Goal: Task Accomplishment & Management: Complete application form

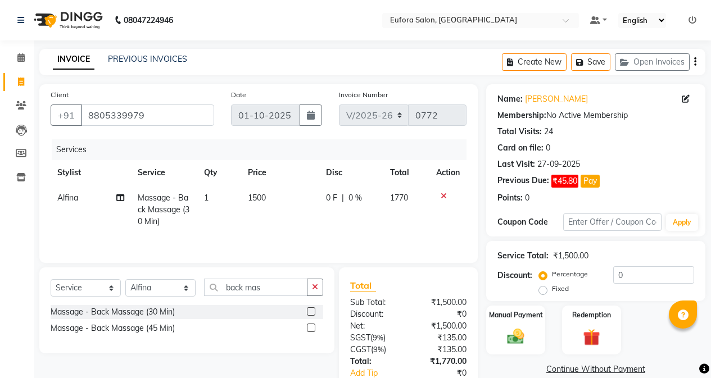
select select "6684"
select select "service"
select select "69833"
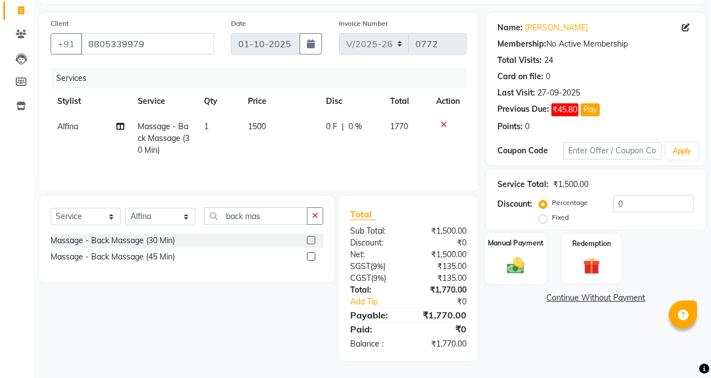
click at [531, 270] on div "Manual Payment" at bounding box center [515, 258] width 61 height 51
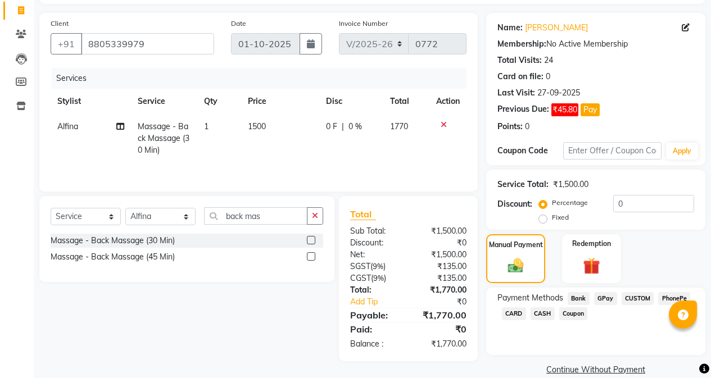
scroll to position [88, 0]
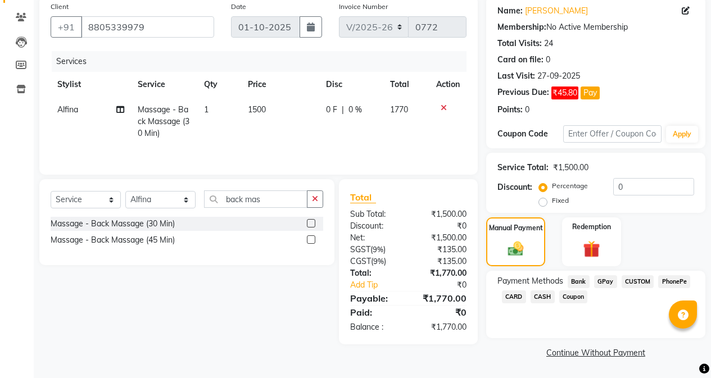
click at [604, 282] on span "GPay" at bounding box center [605, 281] width 23 height 13
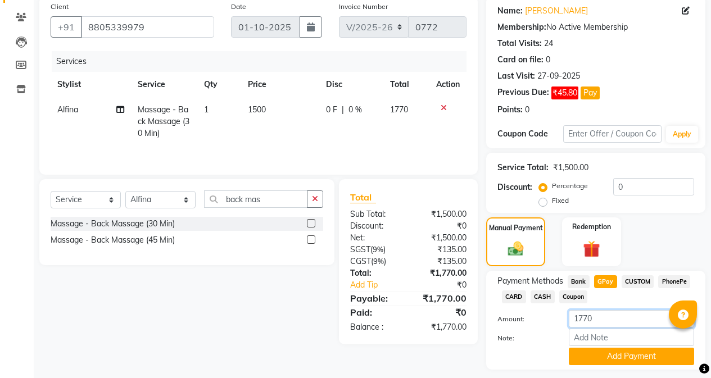
click at [604, 320] on input "1770" at bounding box center [630, 318] width 125 height 17
type input "1500"
click at [652, 358] on button "Add Payment" at bounding box center [630, 356] width 125 height 17
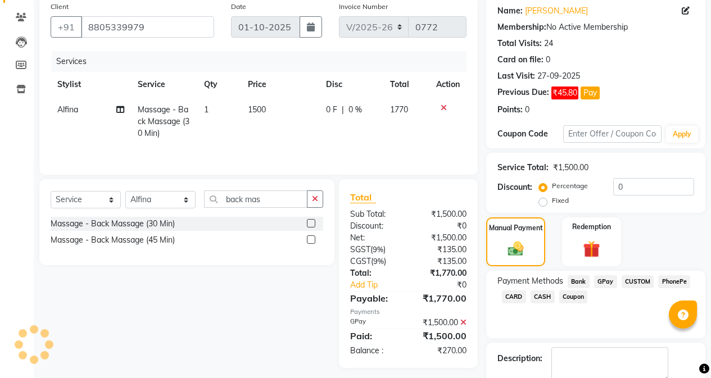
click at [539, 297] on span "CASH" at bounding box center [542, 296] width 24 height 13
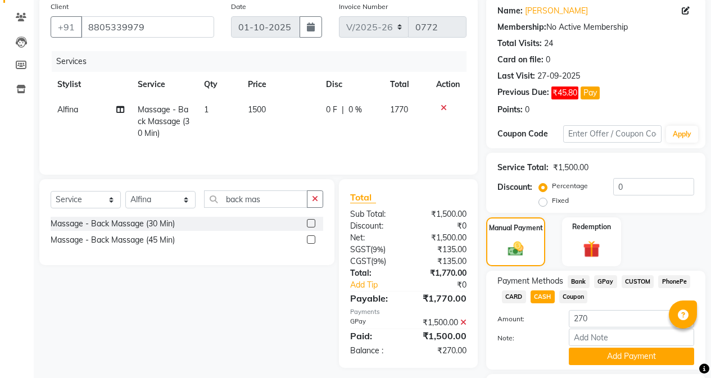
scroll to position [144, 0]
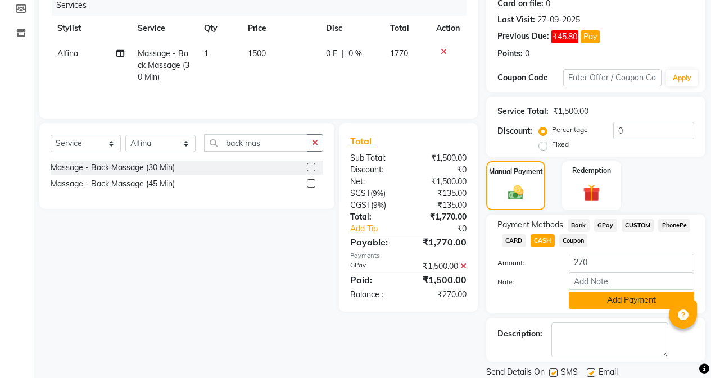
click at [611, 305] on button "Add Payment" at bounding box center [630, 300] width 125 height 17
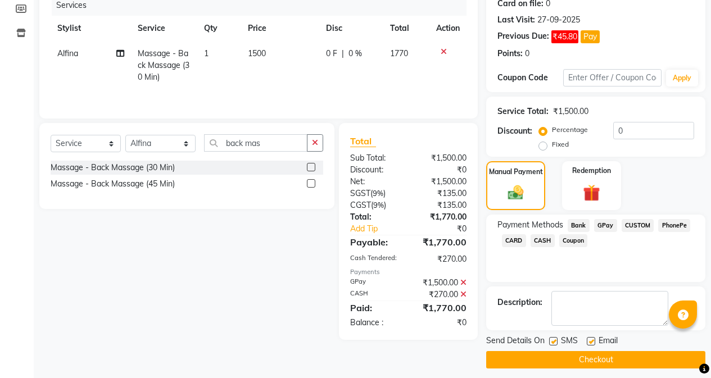
click at [601, 358] on button "Checkout" at bounding box center [595, 359] width 219 height 17
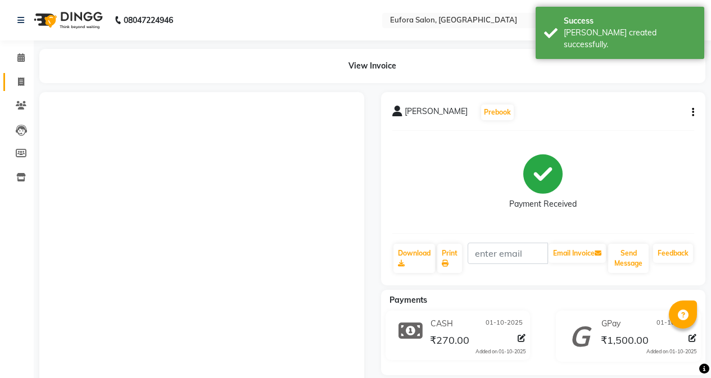
click at [22, 78] on icon at bounding box center [21, 82] width 6 height 8
select select "service"
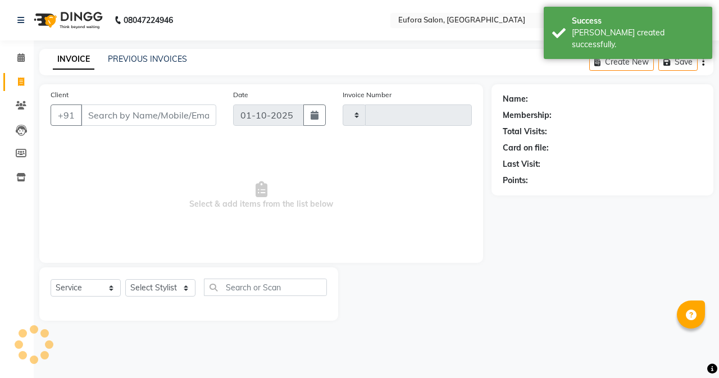
click at [152, 116] on input "Client" at bounding box center [148, 114] width 135 height 21
type input "0773"
select select "6684"
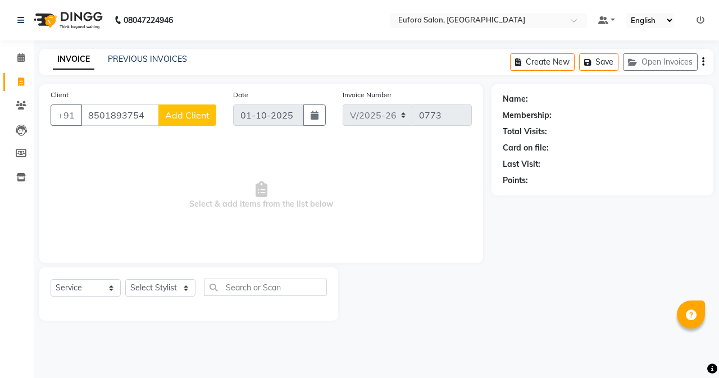
type input "8501893754"
click at [172, 116] on span "Add Client" at bounding box center [187, 115] width 44 height 11
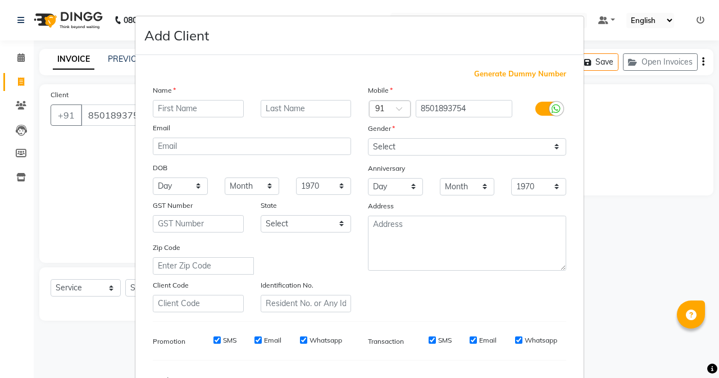
click at [194, 106] on input "text" at bounding box center [198, 108] width 91 height 17
type input "Meni"
click at [290, 110] on input "text" at bounding box center [306, 108] width 91 height 17
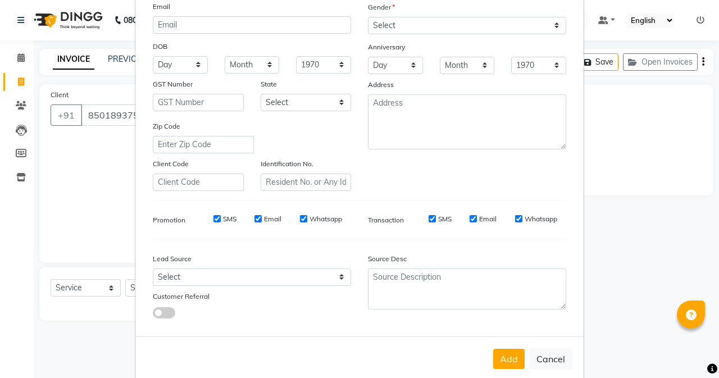
scroll to position [140, 0]
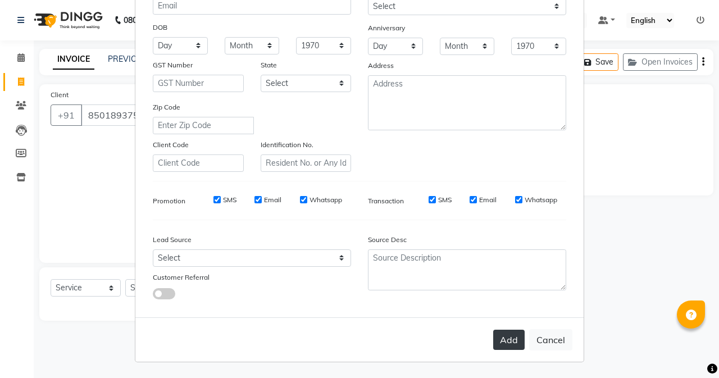
type input "[PERSON_NAME]"
click at [508, 335] on button "Add" at bounding box center [508, 340] width 31 height 20
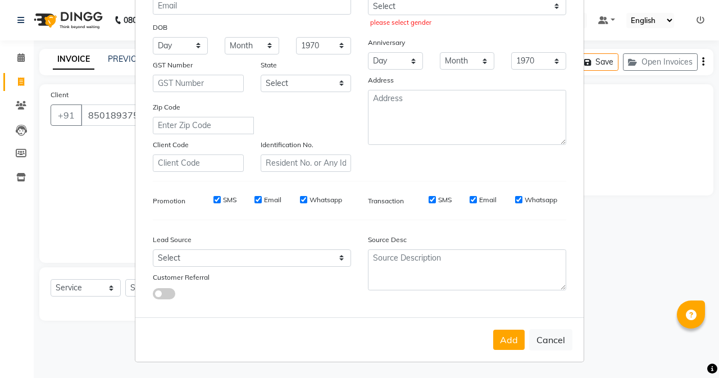
scroll to position [84, 0]
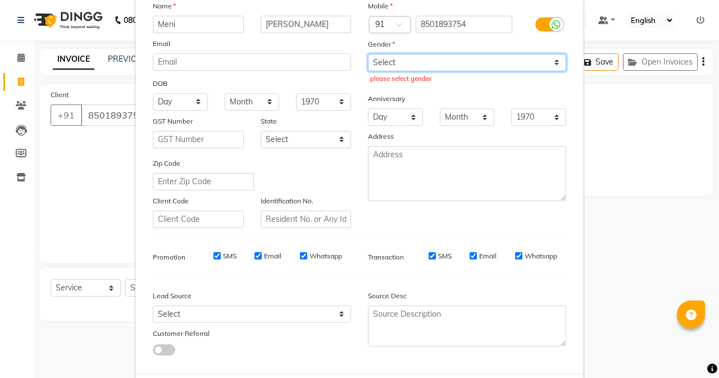
click at [424, 65] on select "Select [DEMOGRAPHIC_DATA] [DEMOGRAPHIC_DATA] Other Prefer Not To Say" at bounding box center [467, 62] width 198 height 17
select select "[DEMOGRAPHIC_DATA]"
click at [368, 54] on select "Select [DEMOGRAPHIC_DATA] [DEMOGRAPHIC_DATA] Other Prefer Not To Say" at bounding box center [467, 62] width 198 height 17
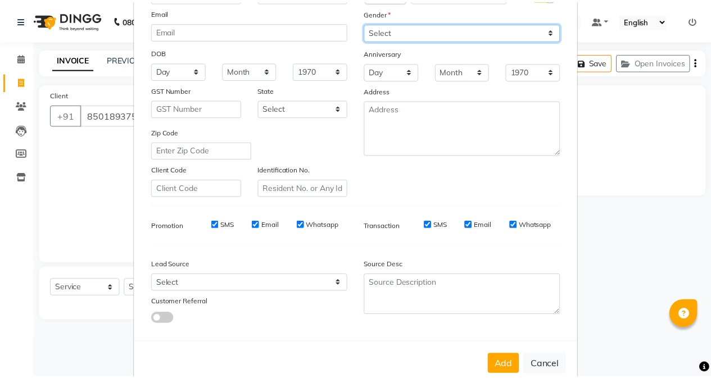
scroll to position [140, 0]
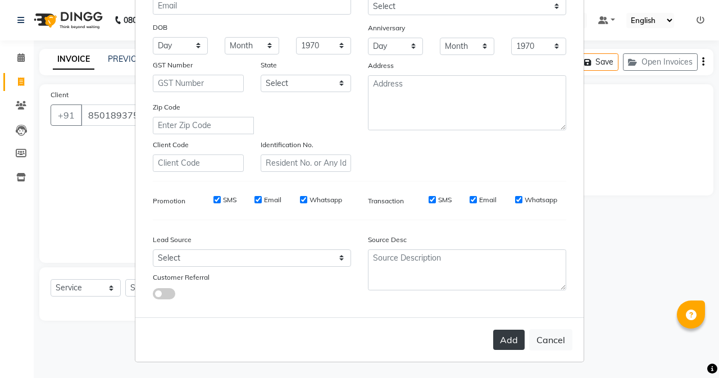
click at [511, 346] on button "Add" at bounding box center [508, 340] width 31 height 20
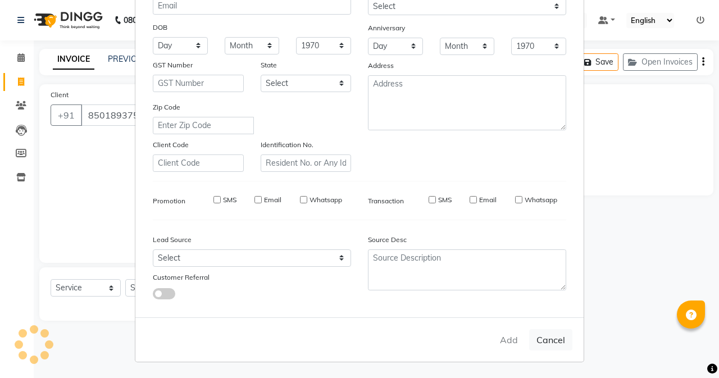
select select
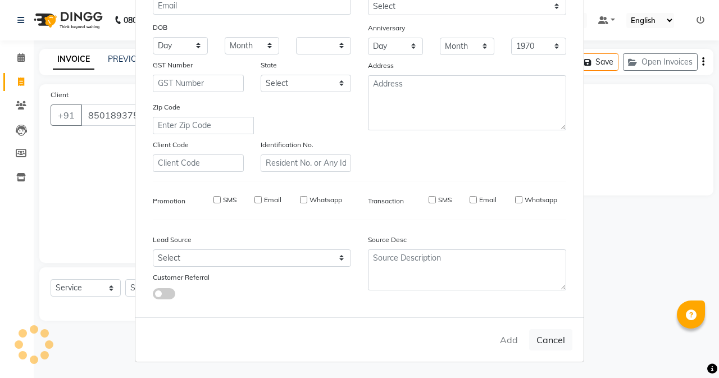
select select
checkbox input "false"
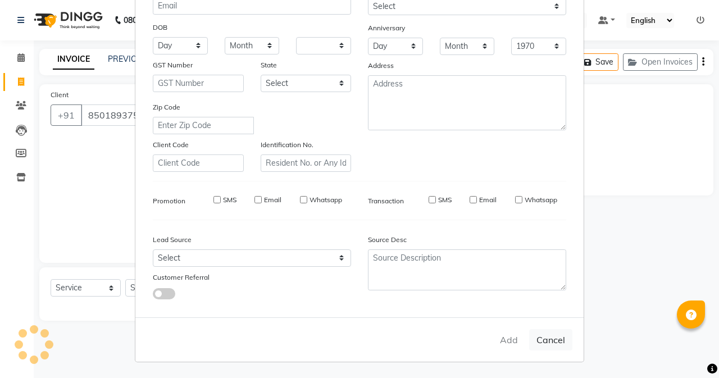
checkbox input "false"
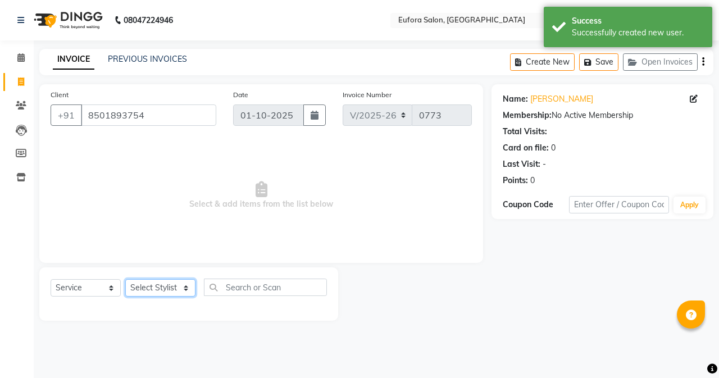
click at [158, 291] on select "Select Stylist [PERSON_NAME] [PERSON_NAME] Gigi [PERSON_NAME] Roshan [PERSON_NA…" at bounding box center [160, 287] width 70 height 17
select select "84471"
click at [125, 279] on select "Select Stylist [PERSON_NAME] [PERSON_NAME] Gigi [PERSON_NAME] Roshan [PERSON_NA…" at bounding box center [160, 287] width 70 height 17
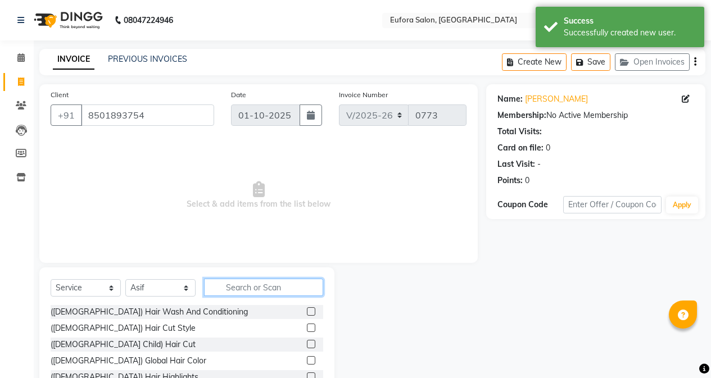
click at [234, 286] on input "text" at bounding box center [263, 287] width 119 height 17
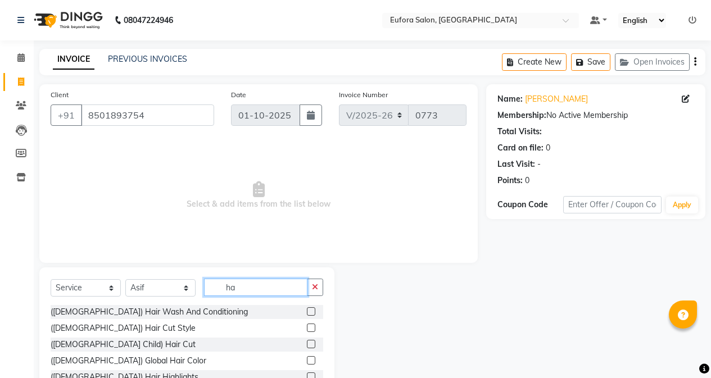
type input "h"
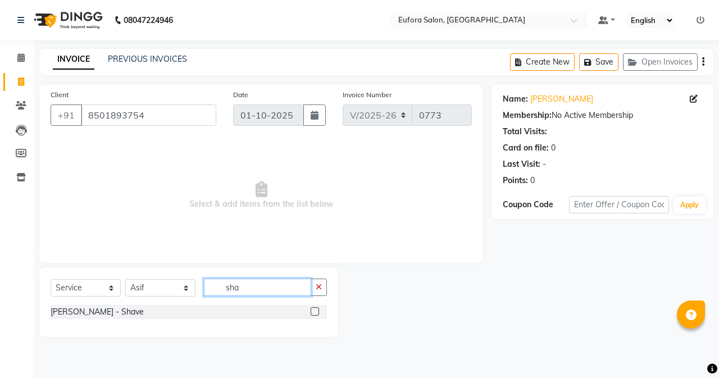
type input "sha"
click at [315, 312] on label at bounding box center [315, 311] width 8 height 8
click at [315, 312] on input "checkbox" at bounding box center [314, 311] width 7 height 7
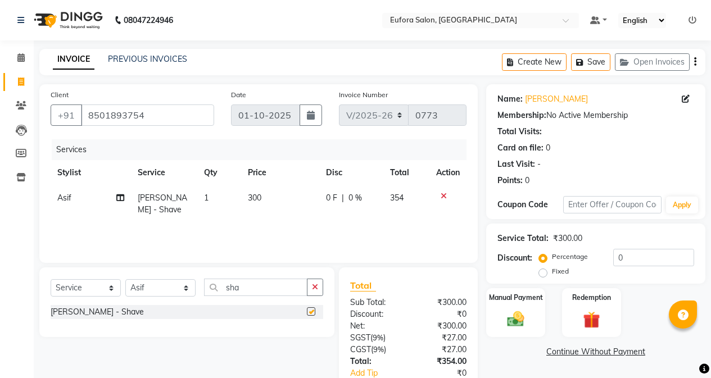
checkbox input "false"
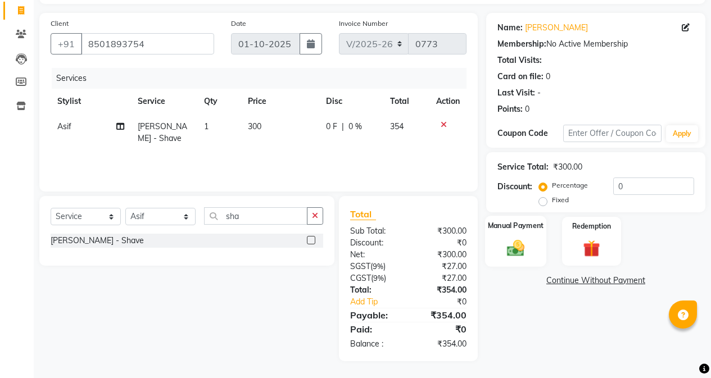
click at [525, 244] on img at bounding box center [515, 248] width 29 height 20
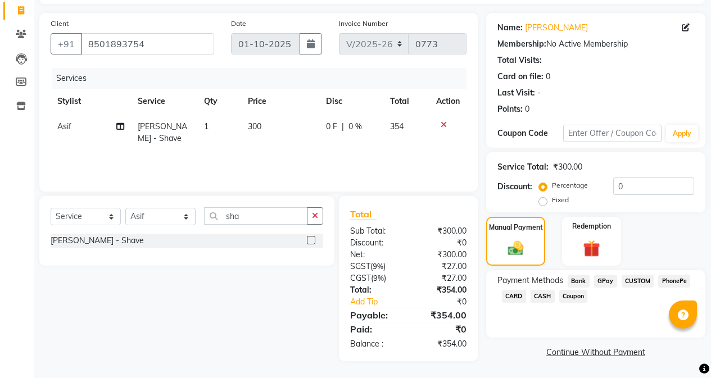
click at [606, 281] on span "GPay" at bounding box center [605, 281] width 23 height 13
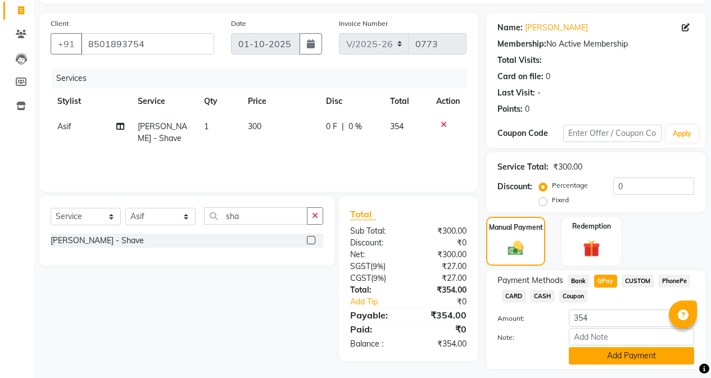
click at [609, 354] on button "Add Payment" at bounding box center [630, 355] width 125 height 17
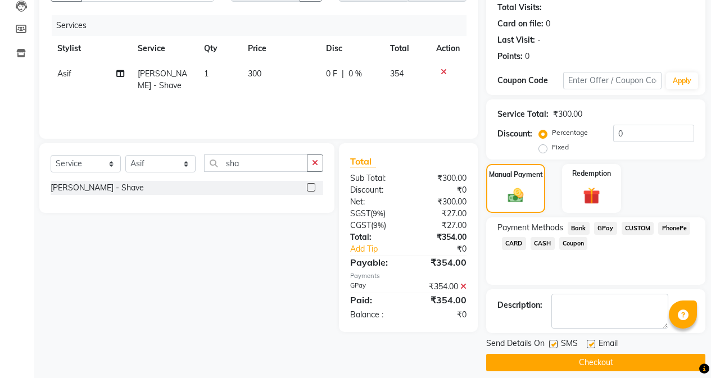
scroll to position [134, 0]
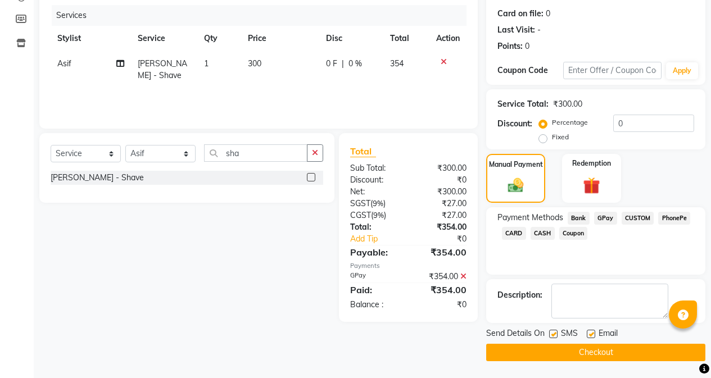
click at [590, 348] on button "Checkout" at bounding box center [595, 352] width 219 height 17
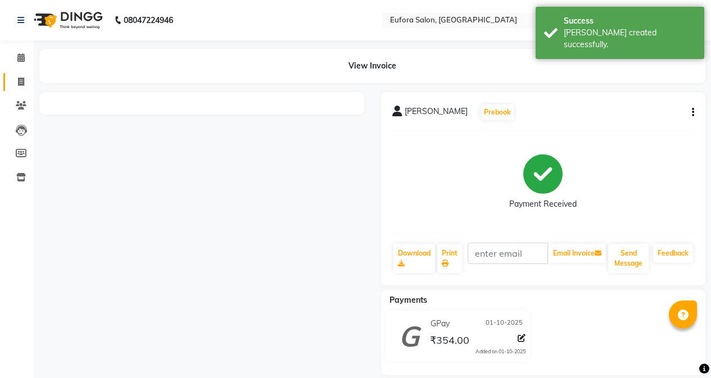
click at [20, 83] on icon at bounding box center [21, 82] width 6 height 8
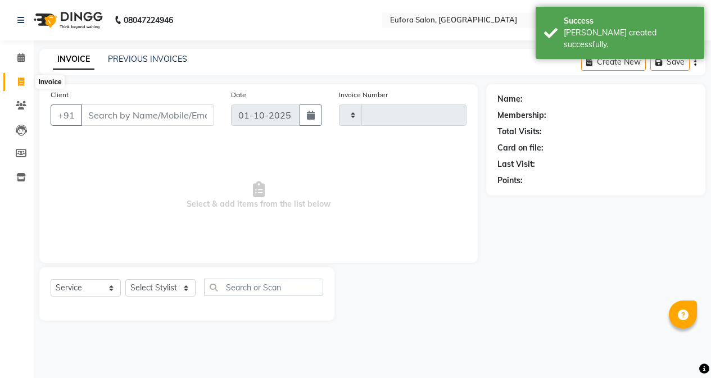
click at [20, 83] on icon at bounding box center [21, 82] width 6 height 8
select select "service"
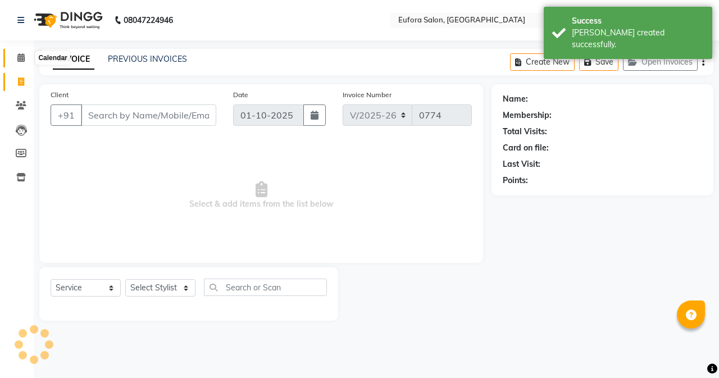
click at [20, 59] on icon at bounding box center [20, 57] width 7 height 8
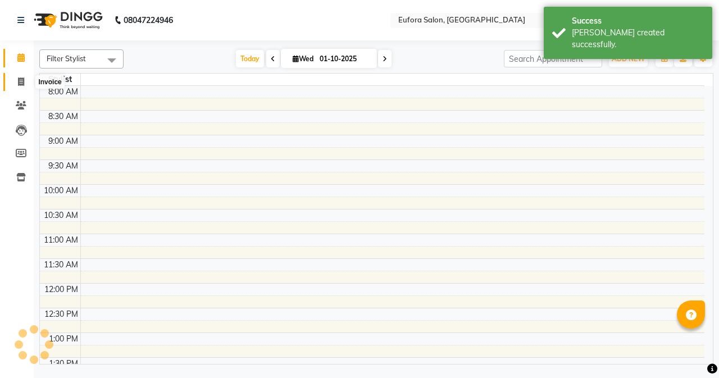
click at [23, 84] on icon at bounding box center [21, 82] width 6 height 8
select select "service"
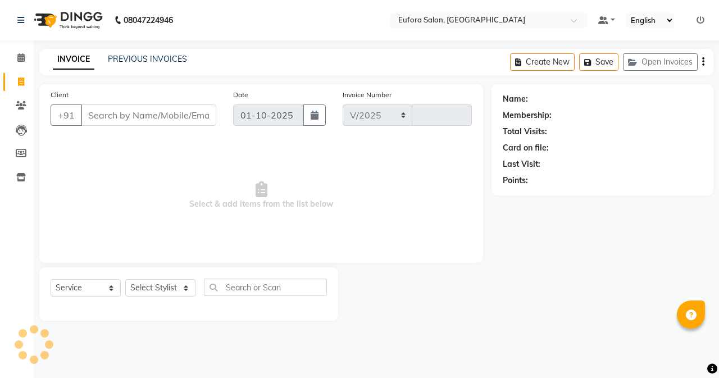
select select "6684"
type input "0774"
click at [654, 57] on button "Open Invoices" at bounding box center [660, 61] width 75 height 17
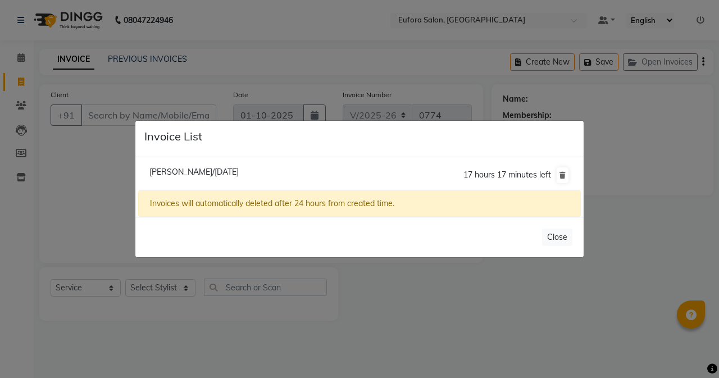
click at [197, 169] on span "[PERSON_NAME]/[DATE]" at bounding box center [193, 172] width 89 height 10
type input "9863452190"
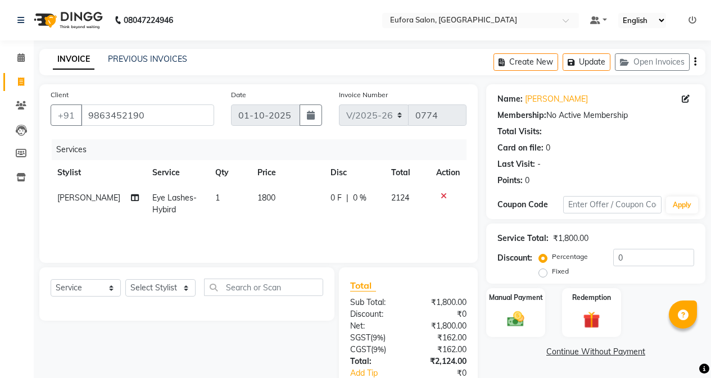
click at [403, 198] on span "2124" at bounding box center [400, 198] width 18 height 10
select select "89189"
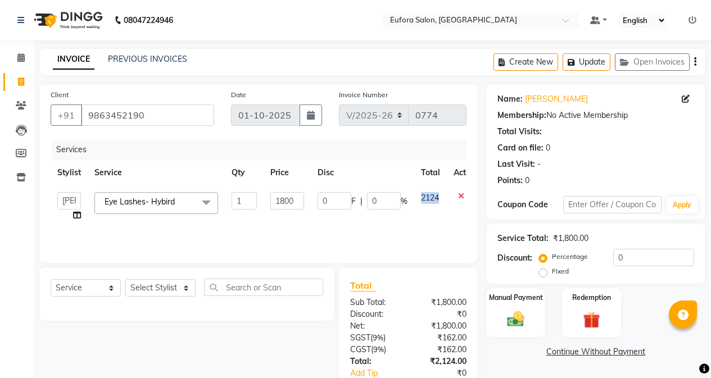
drag, startPoint x: 438, startPoint y: 198, endPoint x: 416, endPoint y: 199, distance: 21.9
click at [416, 199] on td "2124" at bounding box center [430, 206] width 33 height 43
click at [379, 220] on td "0 F | 0 %" at bounding box center [362, 206] width 103 height 43
click at [175, 287] on select "Select Stylist [PERSON_NAME] [PERSON_NAME] Gigi [PERSON_NAME] Roshan [PERSON_NA…" at bounding box center [160, 287] width 70 height 17
select select "89189"
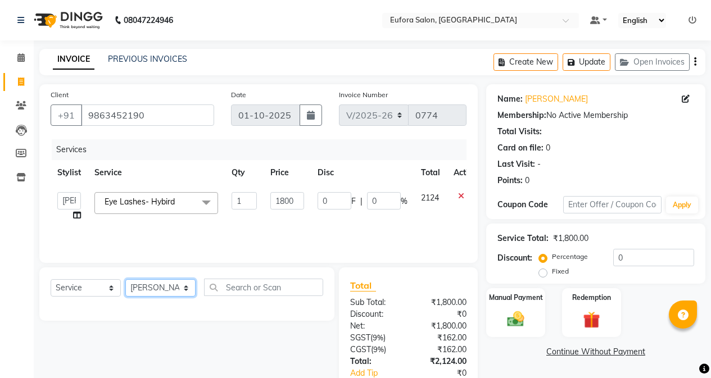
click at [125, 279] on select "Select Stylist [PERSON_NAME] [PERSON_NAME] Gigi [PERSON_NAME] Roshan [PERSON_NA…" at bounding box center [160, 287] width 70 height 17
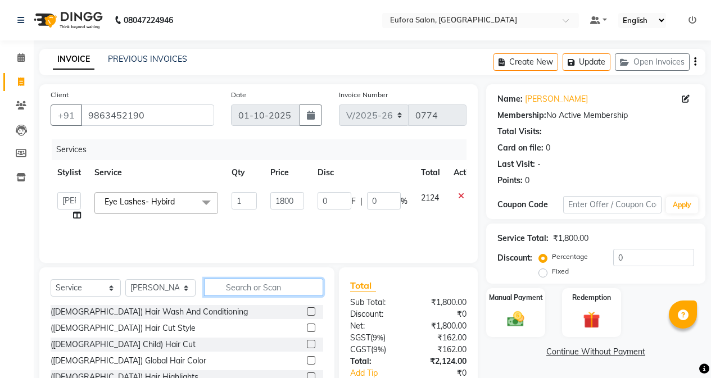
click at [242, 283] on input "text" at bounding box center [263, 287] width 119 height 17
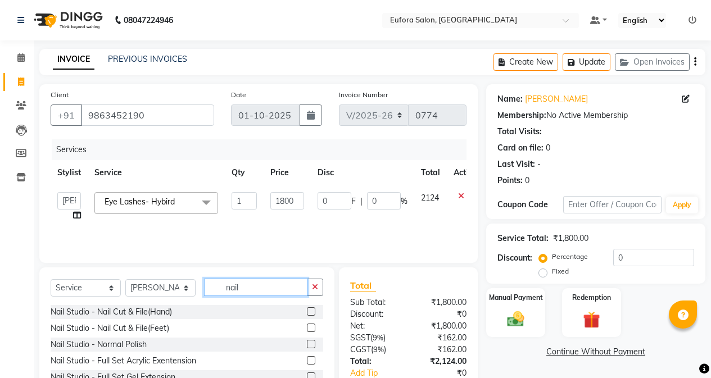
type input "nail"
click at [307, 360] on label at bounding box center [311, 360] width 8 height 8
click at [307, 360] on input "checkbox" at bounding box center [310, 360] width 7 height 7
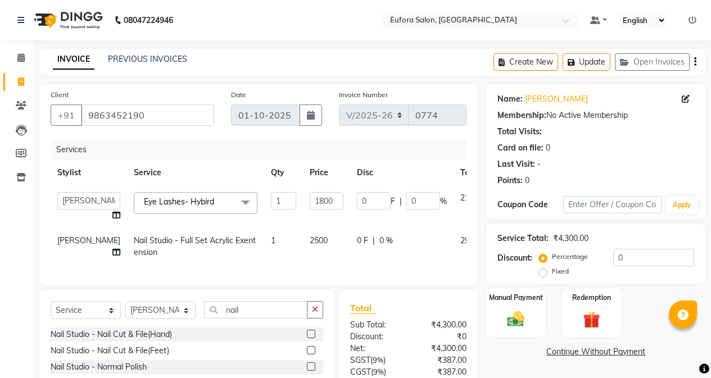
checkbox input "false"
click at [303, 234] on td "2500" at bounding box center [326, 246] width 47 height 37
select select "89189"
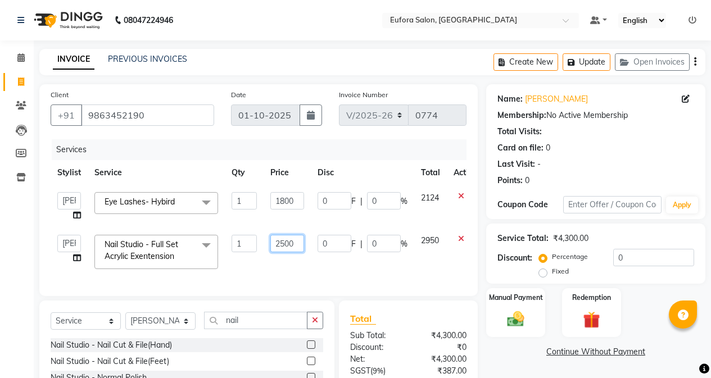
drag, startPoint x: 299, startPoint y: 240, endPoint x: 249, endPoint y: 245, distance: 50.3
click at [249, 245] on tr "[PERSON_NAME] [PERSON_NAME] Gigi [PERSON_NAME] Roshan [PERSON_NAME] Nail Studio…" at bounding box center [267, 252] width 433 height 48
type input "1800"
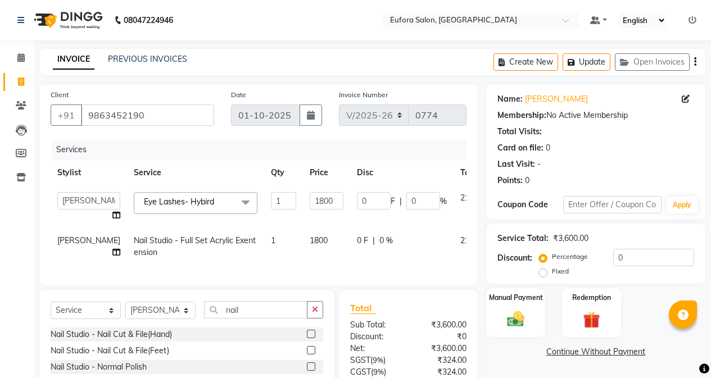
click at [267, 265] on div "Services Stylist Service Qty Price Disc Total Action [PERSON_NAME] [PERSON_NAME…" at bounding box center [259, 206] width 416 height 135
click at [310, 200] on input "1800" at bounding box center [327, 200] width 34 height 17
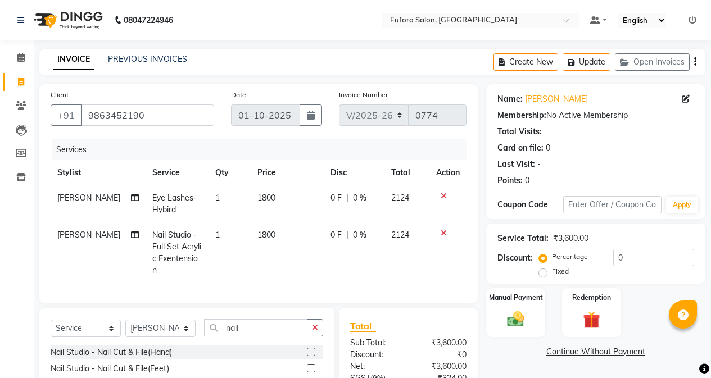
click at [353, 195] on span "0 %" at bounding box center [359, 198] width 13 height 12
select select "89189"
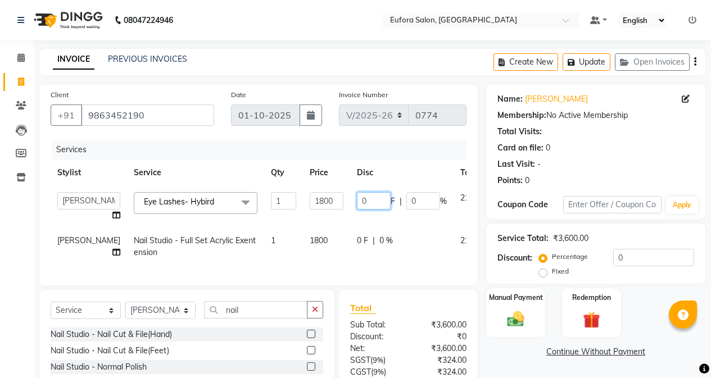
drag, startPoint x: 329, startPoint y: 198, endPoint x: 294, endPoint y: 202, distance: 35.6
click at [294, 202] on tr "[PERSON_NAME] [PERSON_NAME] Gigi [PERSON_NAME] Roshan [PERSON_NAME] Eye Lashes-…" at bounding box center [287, 206] width 472 height 43
type input "18"
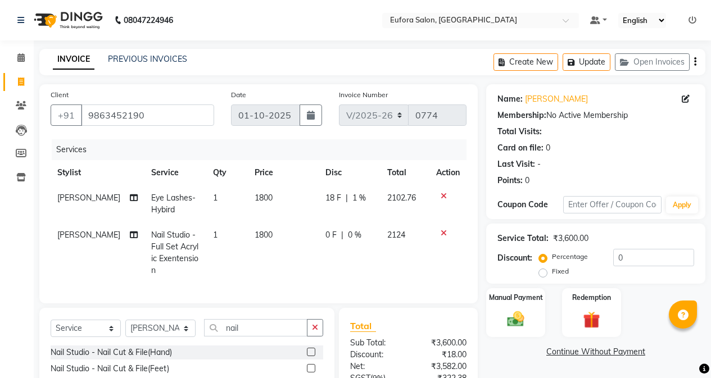
click at [341, 226] on tbody "[PERSON_NAME] Eye Lashes- Hybird 1 1800 18 F | 1 % 2102.76 [PERSON_NAME] Studio…" at bounding box center [259, 234] width 416 height 98
click at [329, 201] on span "18 F" at bounding box center [333, 198] width 16 height 12
select select "89189"
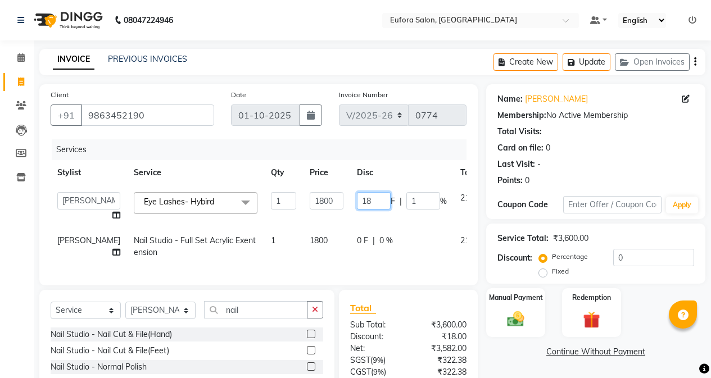
click at [357, 201] on input "18" at bounding box center [374, 200] width 34 height 17
type input "1"
type input "20"
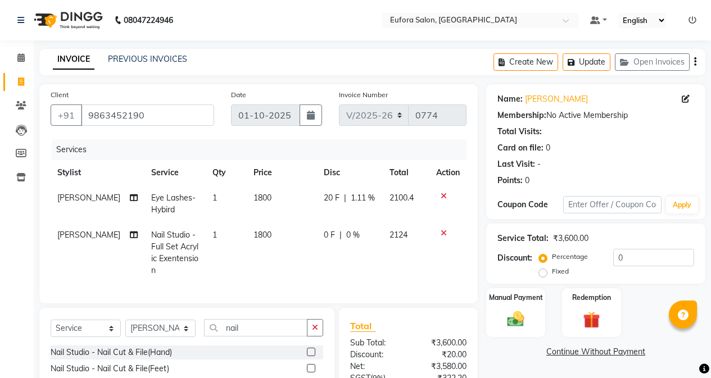
click at [340, 220] on td "20 F | 1.11 %" at bounding box center [350, 203] width 66 height 37
select select "89189"
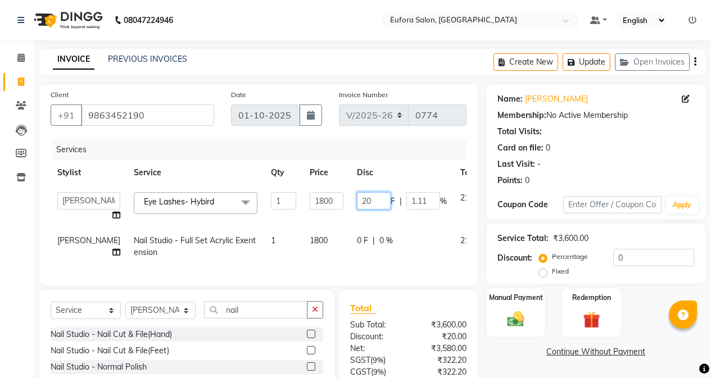
click at [357, 204] on input "20" at bounding box center [374, 200] width 34 height 17
drag, startPoint x: 330, startPoint y: 199, endPoint x: 307, endPoint y: 199, distance: 22.5
click at [307, 199] on tr "[PERSON_NAME] [PERSON_NAME] Gigi [PERSON_NAME] Roshan [PERSON_NAME] Eye Lashes-…" at bounding box center [289, 206] width 477 height 43
type input "30"
click at [350, 229] on td "0 F | 0 %" at bounding box center [401, 246] width 103 height 37
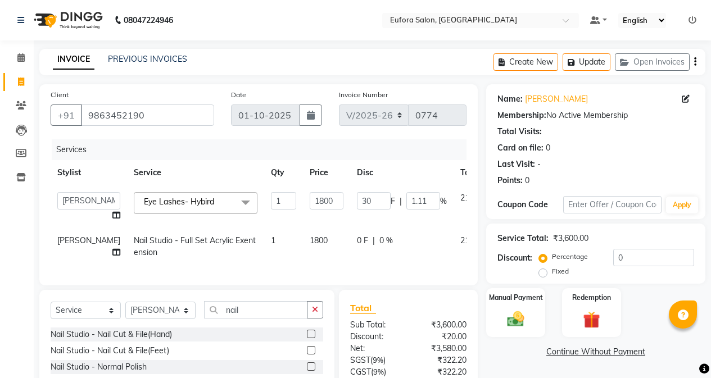
select select "89189"
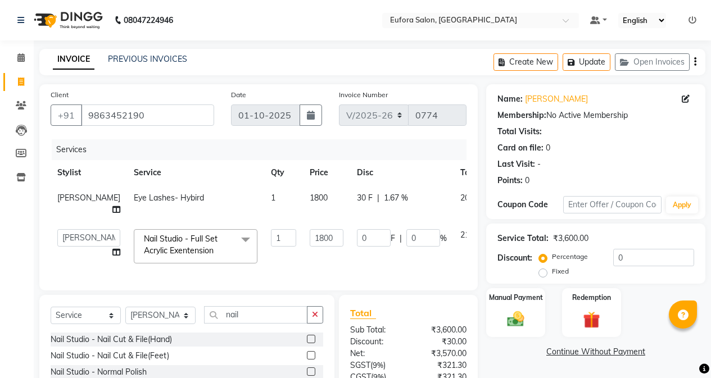
click at [357, 198] on span "30 F" at bounding box center [365, 198] width 16 height 12
select select "89189"
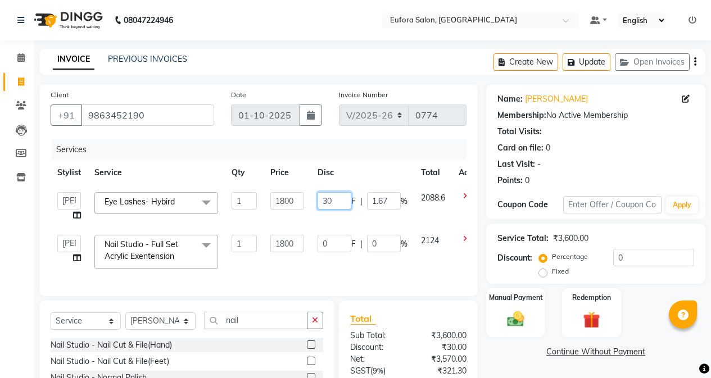
drag, startPoint x: 331, startPoint y: 198, endPoint x: 311, endPoint y: 197, distance: 19.7
click at [311, 197] on td "30 F | 1.67 %" at bounding box center [362, 206] width 103 height 43
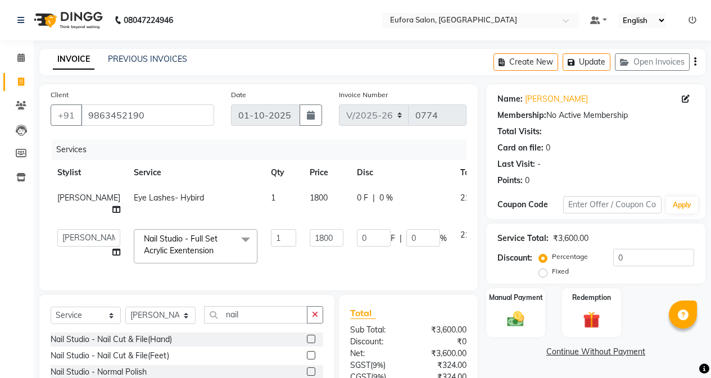
click at [303, 197] on td "1800" at bounding box center [326, 203] width 47 height 37
select select "89189"
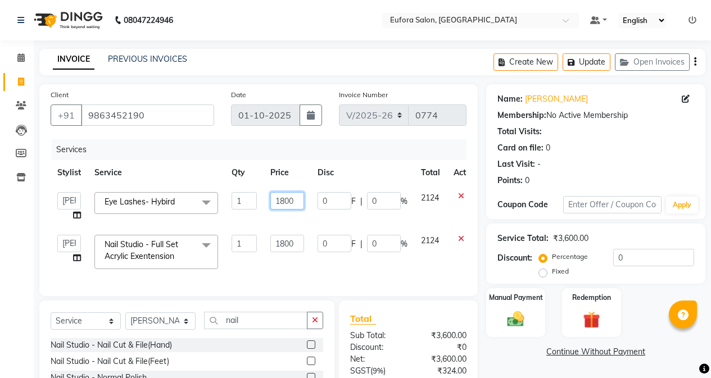
drag, startPoint x: 294, startPoint y: 198, endPoint x: 271, endPoint y: 199, distance: 23.1
click at [271, 199] on input "1800" at bounding box center [287, 200] width 34 height 17
type input "1600"
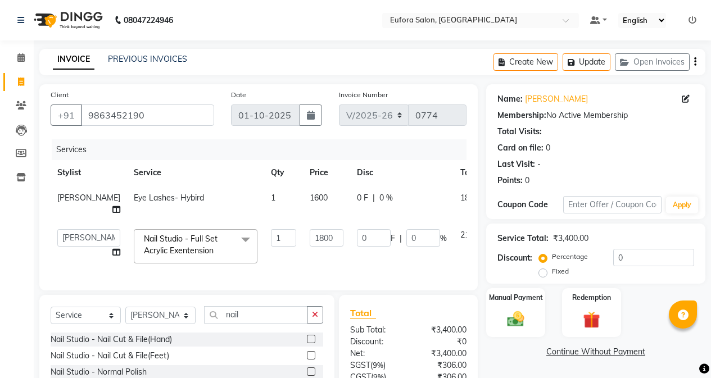
click at [303, 229] on td "1800" at bounding box center [326, 246] width 47 height 48
click at [310, 198] on span "1600" at bounding box center [319, 198] width 18 height 10
select select "89189"
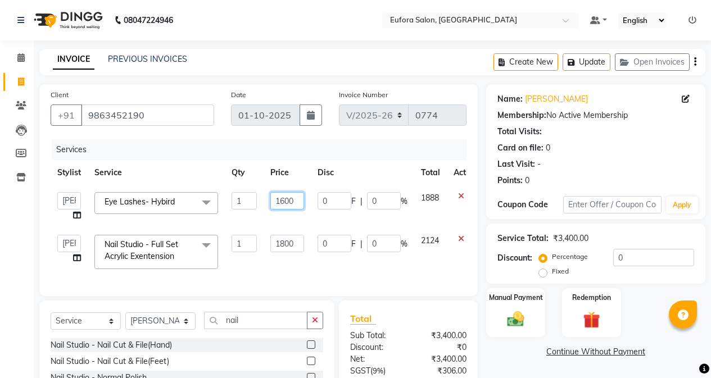
drag, startPoint x: 293, startPoint y: 199, endPoint x: 280, endPoint y: 200, distance: 12.4
click at [280, 200] on input "1600" at bounding box center [287, 200] width 34 height 17
type input "1562"
drag, startPoint x: 289, startPoint y: 206, endPoint x: 295, endPoint y: 215, distance: 10.1
click at [289, 207] on input "1562" at bounding box center [287, 200] width 34 height 17
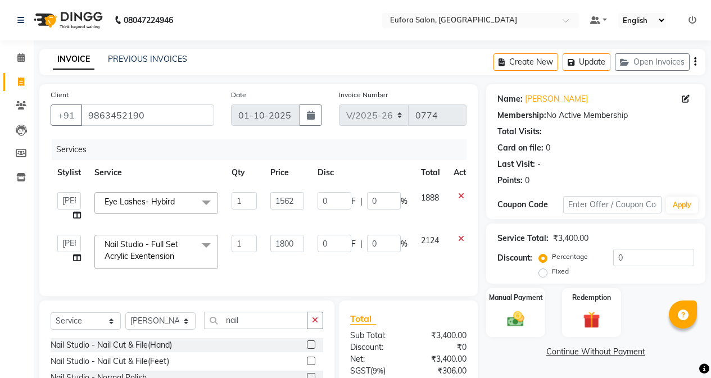
click at [302, 222] on tbody "[PERSON_NAME] [PERSON_NAME] Gigi [PERSON_NAME] Roshan [PERSON_NAME] Eye Lashes-…" at bounding box center [267, 230] width 433 height 90
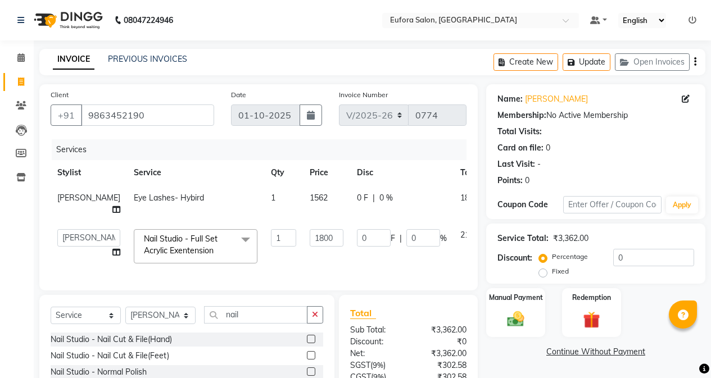
click at [310, 199] on span "1562" at bounding box center [319, 198] width 18 height 10
select select "89189"
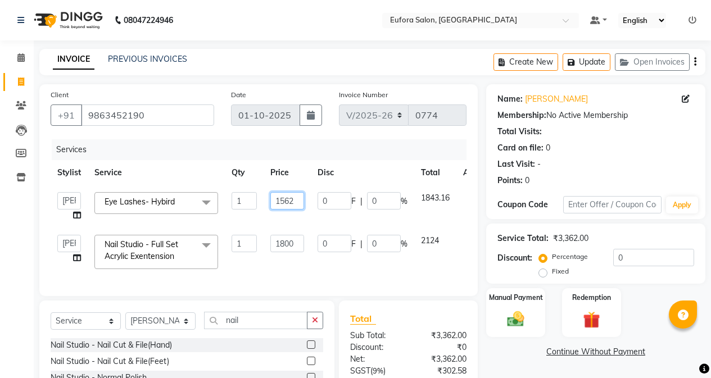
click at [295, 199] on input "1562" at bounding box center [287, 200] width 34 height 17
type input "1532"
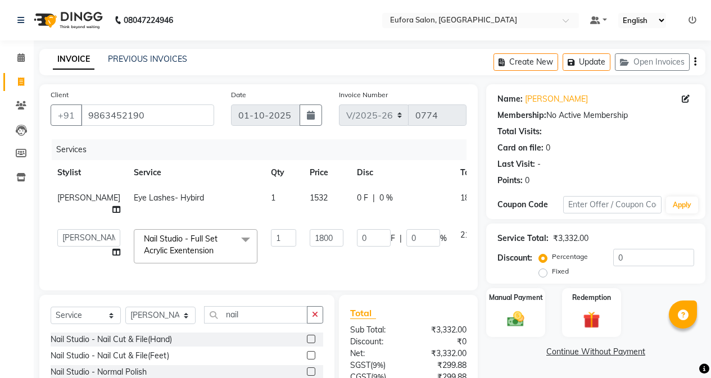
click at [301, 222] on tbody "[PERSON_NAME] Eye Lashes- Hybird 1 1532 0 F | 0 % 1807.76 [PERSON_NAME] [PERSON…" at bounding box center [292, 227] width 482 height 85
click at [310, 197] on span "1532" at bounding box center [319, 198] width 18 height 10
select select "89189"
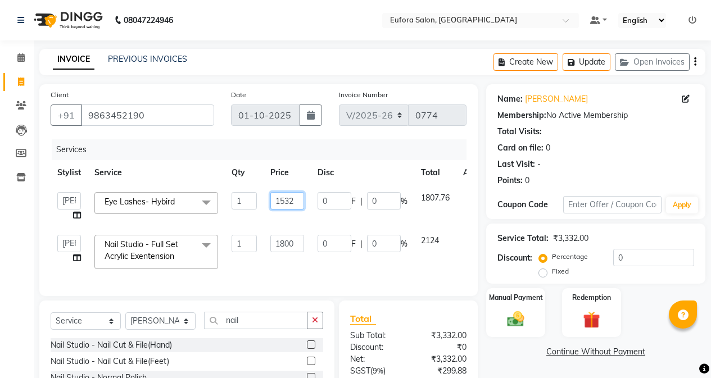
drag, startPoint x: 293, startPoint y: 198, endPoint x: 284, endPoint y: 199, distance: 9.7
click at [284, 199] on input "1532" at bounding box center [287, 200] width 34 height 17
type input "1524"
click at [304, 216] on tbody "[PERSON_NAME] [PERSON_NAME] Gigi [PERSON_NAME] Roshan [PERSON_NAME] Eye Lashes-…" at bounding box center [272, 230] width 443 height 90
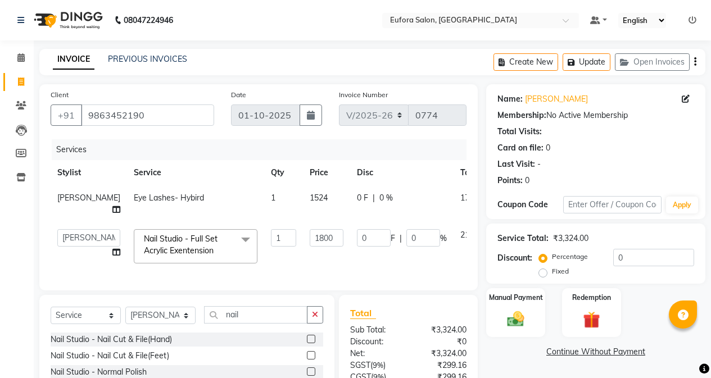
click at [310, 195] on span "1524" at bounding box center [319, 198] width 18 height 10
select select "89189"
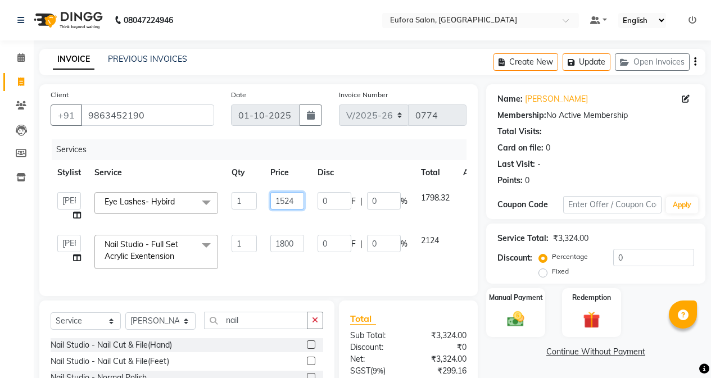
click at [293, 197] on input "1524" at bounding box center [287, 200] width 34 height 17
type input "1526"
click at [304, 211] on tbody "[PERSON_NAME] [PERSON_NAME] Gigi [PERSON_NAME] Roshan [PERSON_NAME] Eye Lashes-…" at bounding box center [272, 230] width 443 height 90
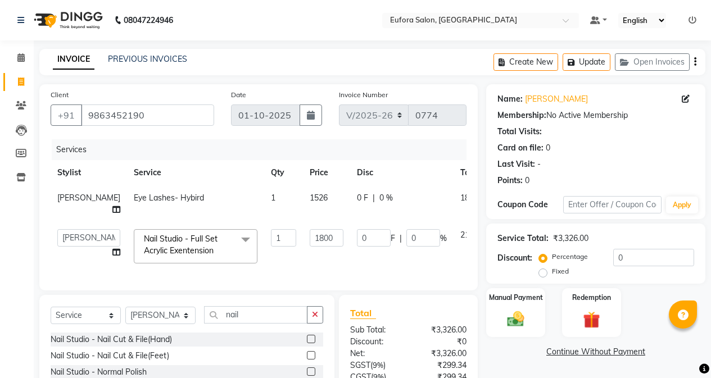
click at [310, 197] on span "1526" at bounding box center [319, 198] width 18 height 10
select select "89189"
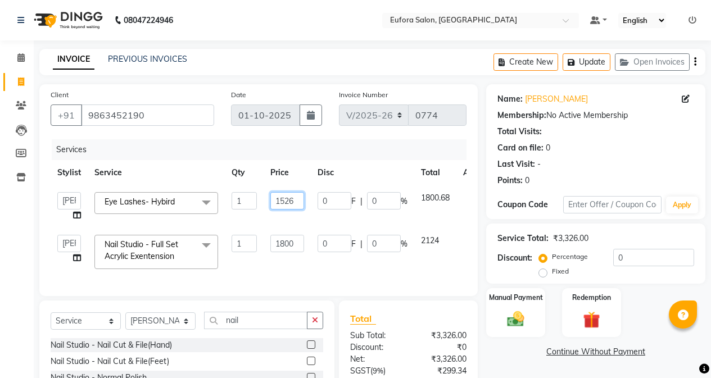
drag, startPoint x: 296, startPoint y: 200, endPoint x: 272, endPoint y: 199, distance: 23.6
click at [272, 199] on input "1526" at bounding box center [287, 200] width 34 height 17
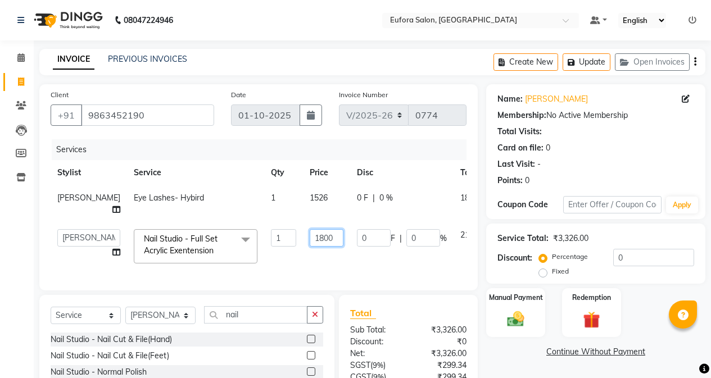
drag, startPoint x: 295, startPoint y: 240, endPoint x: 274, endPoint y: 238, distance: 21.5
click at [303, 238] on td "1800" at bounding box center [326, 246] width 47 height 48
paste input "526"
type input "1526"
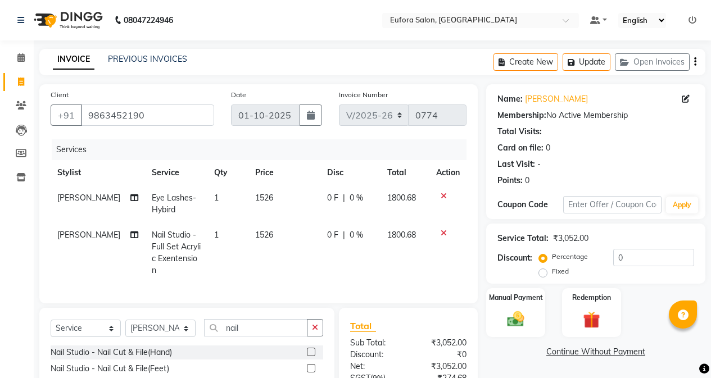
click at [320, 256] on td "0 F | 0 %" at bounding box center [350, 252] width 60 height 61
select select "89189"
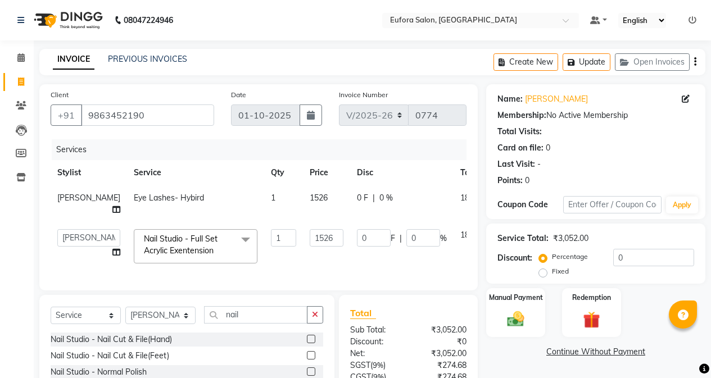
scroll to position [96, 0]
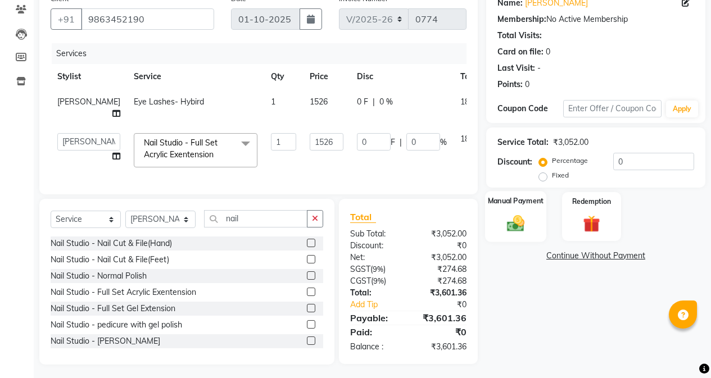
click at [511, 232] on img at bounding box center [515, 223] width 29 height 20
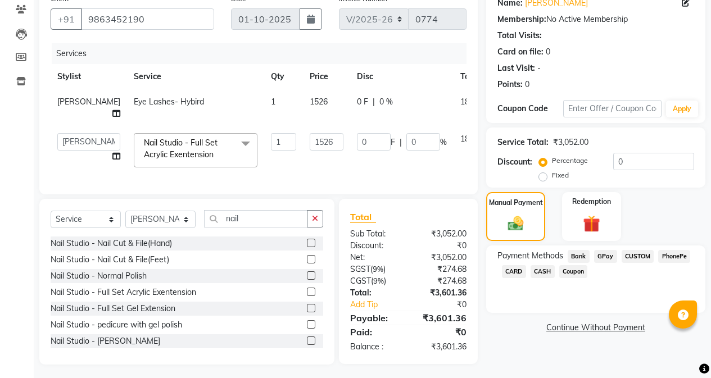
click at [544, 275] on span "CASH" at bounding box center [542, 271] width 24 height 13
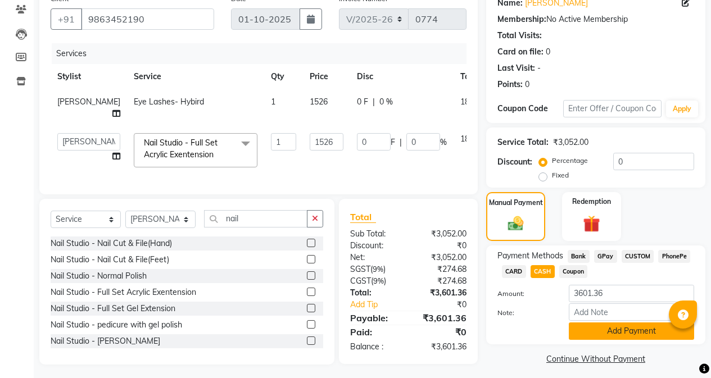
click at [583, 334] on button "Add Payment" at bounding box center [630, 330] width 125 height 17
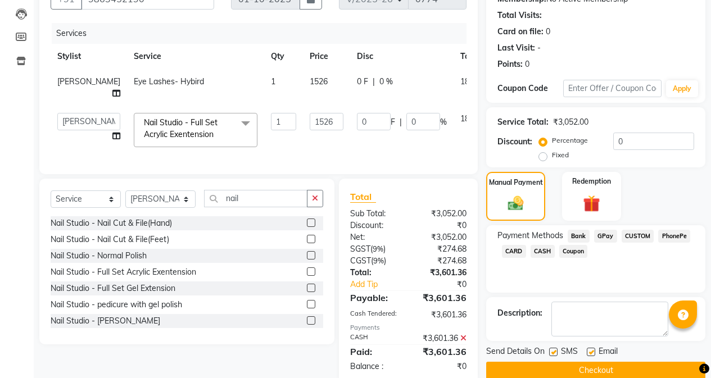
scroll to position [135, 0]
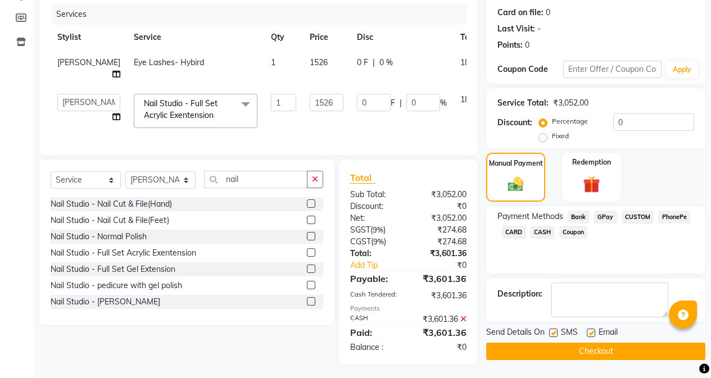
click at [573, 348] on button "Checkout" at bounding box center [595, 351] width 219 height 17
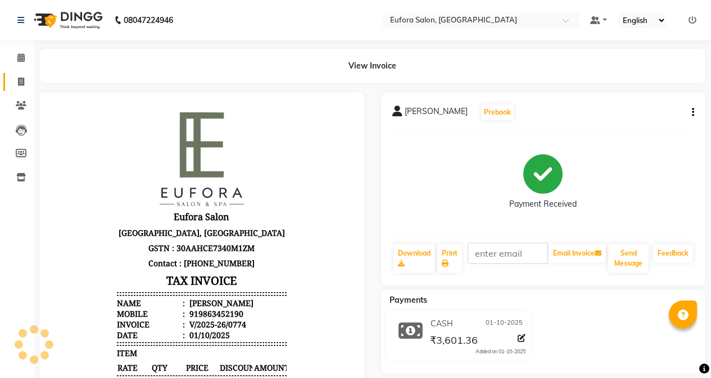
click at [15, 90] on link "Invoice" at bounding box center [16, 82] width 27 height 19
click at [17, 87] on span at bounding box center [21, 82] width 20 height 13
select select "service"
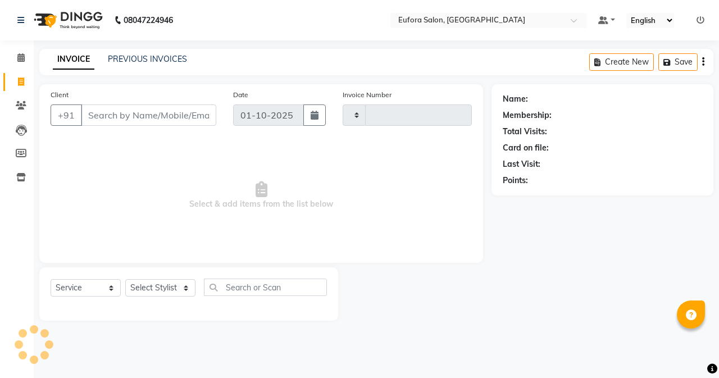
click at [117, 112] on input "Client" at bounding box center [148, 114] width 135 height 21
type input "sa"
type input "0775"
type input "sau"
select select "6684"
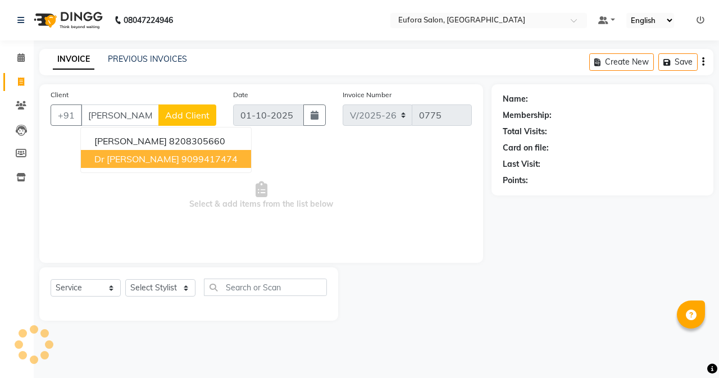
click at [143, 158] on button "dr [PERSON_NAME] 9099417474" at bounding box center [166, 159] width 170 height 18
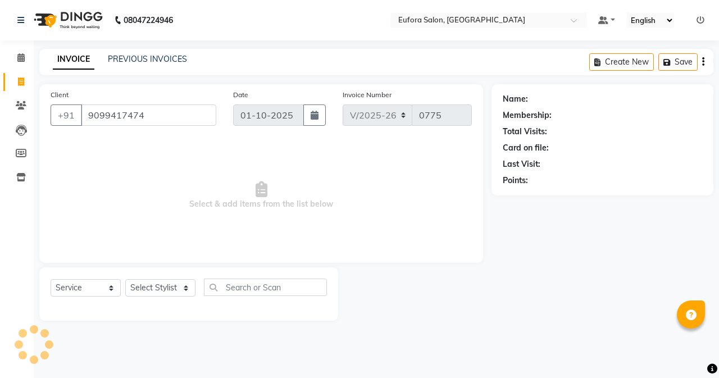
type input "9099417474"
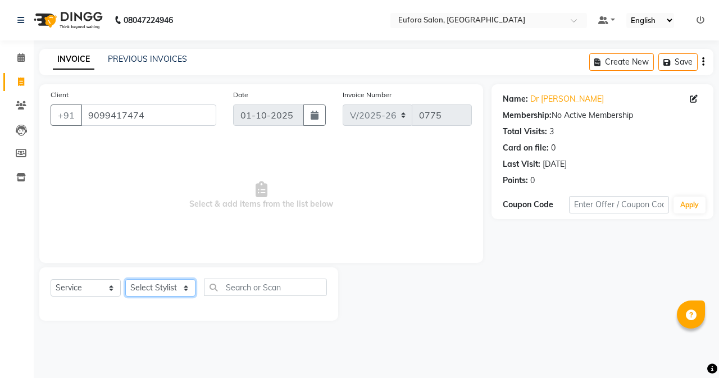
click at [158, 293] on select "Select Stylist [PERSON_NAME] [PERSON_NAME] Gigi [PERSON_NAME] Roshan [PERSON_NA…" at bounding box center [160, 287] width 70 height 17
select select "89189"
click at [125, 279] on select "Select Stylist [PERSON_NAME] [PERSON_NAME] Gigi [PERSON_NAME] Roshan [PERSON_NA…" at bounding box center [160, 287] width 70 height 17
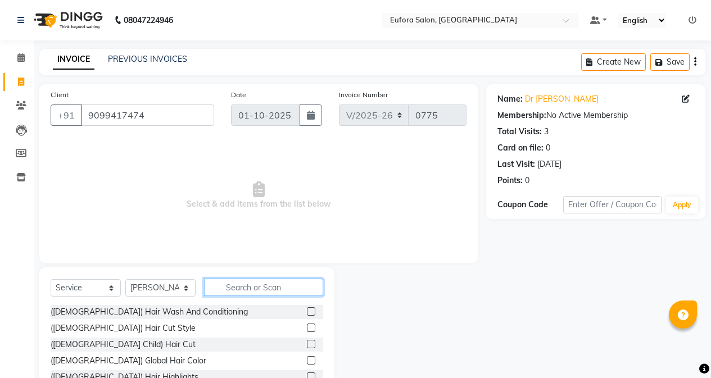
click at [247, 293] on input "text" at bounding box center [263, 287] width 119 height 17
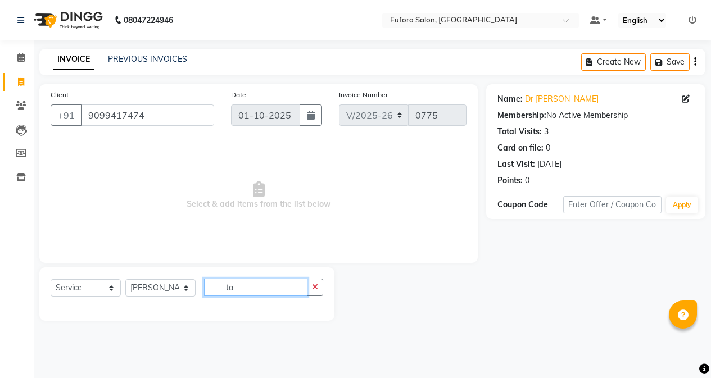
type input "t"
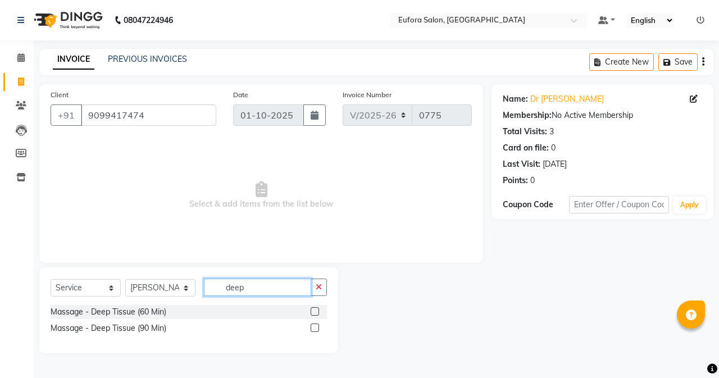
type input "deep"
click at [315, 315] on label at bounding box center [315, 311] width 8 height 8
click at [315, 315] on input "checkbox" at bounding box center [314, 311] width 7 height 7
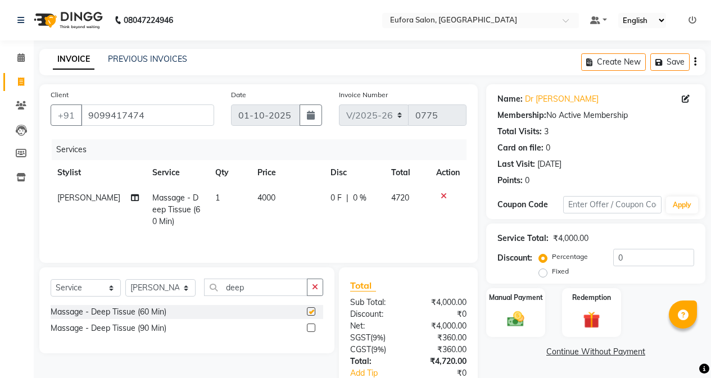
checkbox input "false"
click at [160, 285] on select "Select Stylist [PERSON_NAME] [PERSON_NAME] Gigi [PERSON_NAME] Roshan [PERSON_NA…" at bounding box center [160, 287] width 70 height 17
select select "84471"
click at [125, 279] on select "Select Stylist [PERSON_NAME] [PERSON_NAME] Gigi [PERSON_NAME] Roshan [PERSON_NA…" at bounding box center [160, 287] width 70 height 17
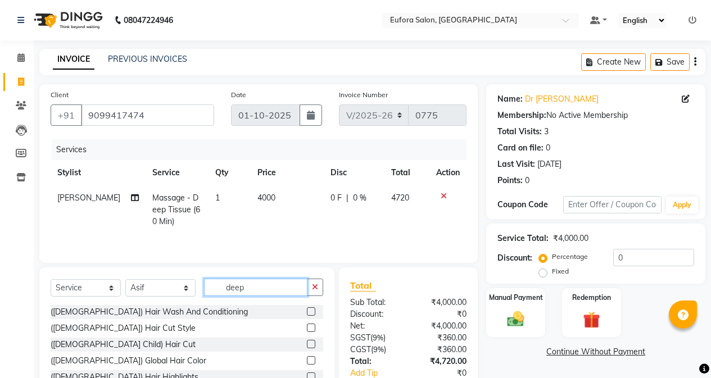
click at [256, 290] on input "deep" at bounding box center [255, 287] width 103 height 17
type input "hair"
click at [307, 327] on label at bounding box center [311, 328] width 8 height 8
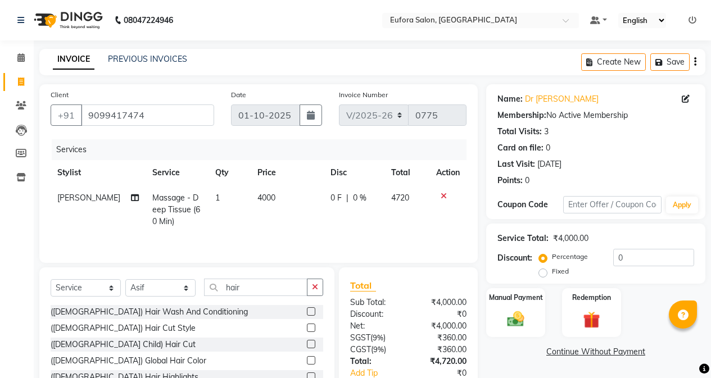
click at [307, 327] on input "checkbox" at bounding box center [310, 328] width 7 height 7
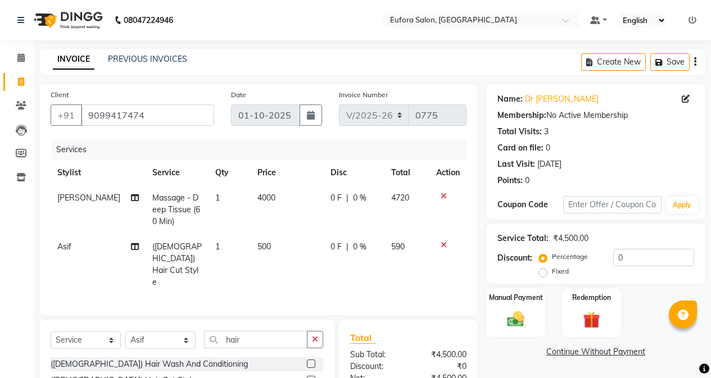
checkbox input "false"
click at [251, 331] on input "hair" at bounding box center [255, 339] width 103 height 17
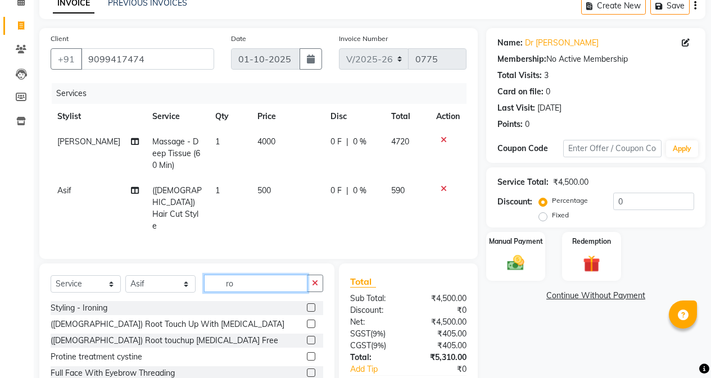
type input "r"
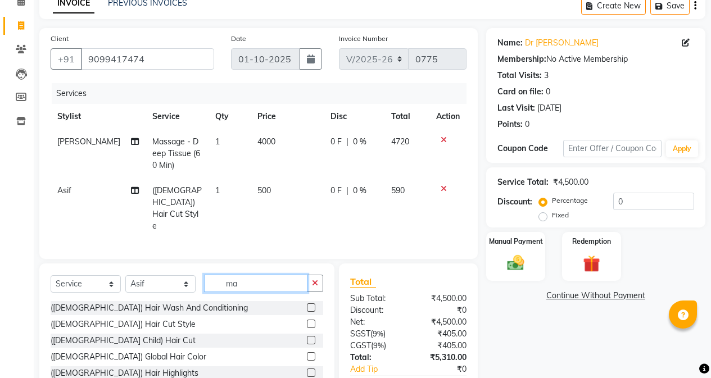
type input "m"
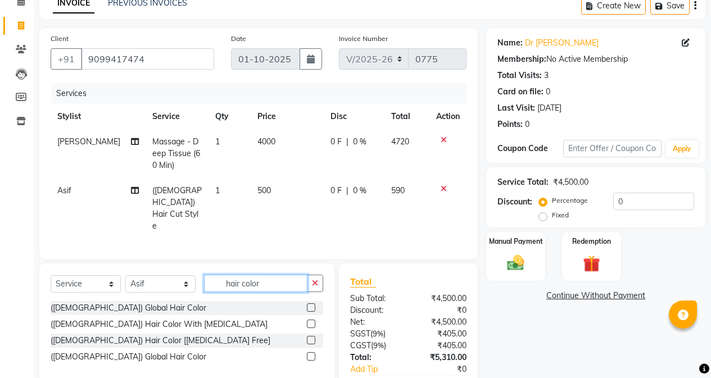
type input "hair color"
click at [311, 336] on label at bounding box center [311, 340] width 8 height 8
click at [311, 337] on input "checkbox" at bounding box center [310, 340] width 7 height 7
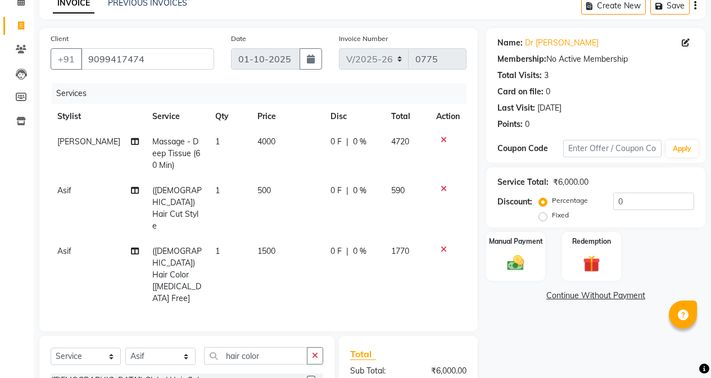
checkbox input "false"
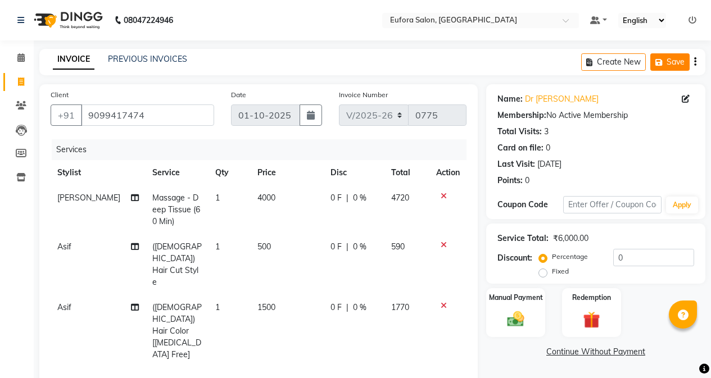
click at [666, 62] on button "Save" at bounding box center [669, 61] width 39 height 17
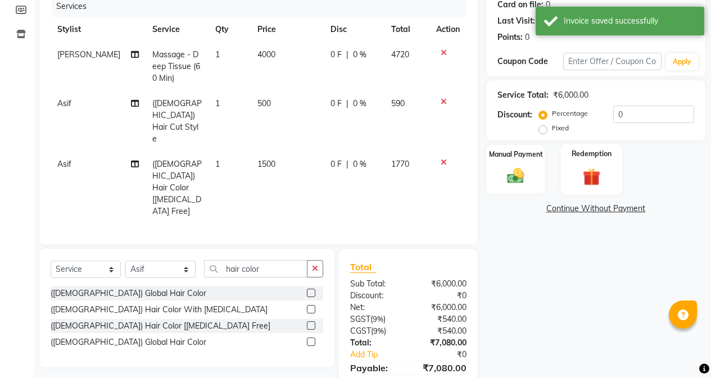
scroll to position [101, 0]
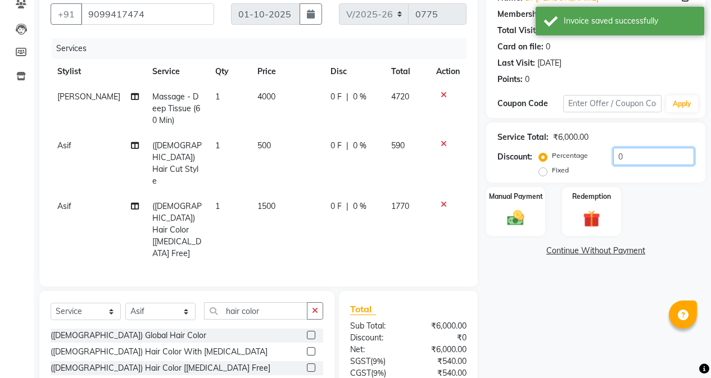
drag, startPoint x: 629, startPoint y: 154, endPoint x: 622, endPoint y: 154, distance: 6.7
click at [622, 154] on input "0" at bounding box center [653, 156] width 81 height 17
drag, startPoint x: 622, startPoint y: 160, endPoint x: 594, endPoint y: 158, distance: 28.1
click at [594, 158] on div "Percentage Fixed 0" at bounding box center [617, 163] width 153 height 30
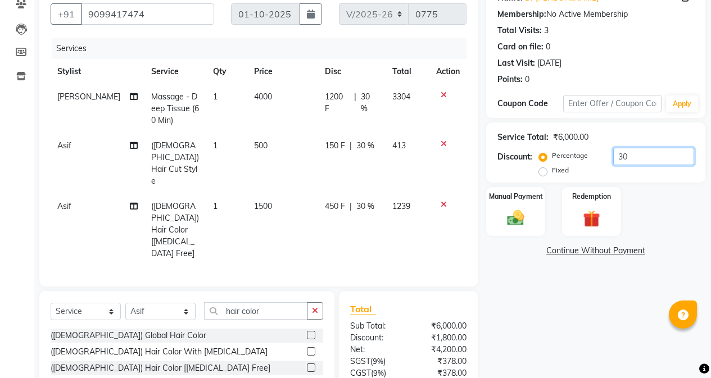
scroll to position [45, 0]
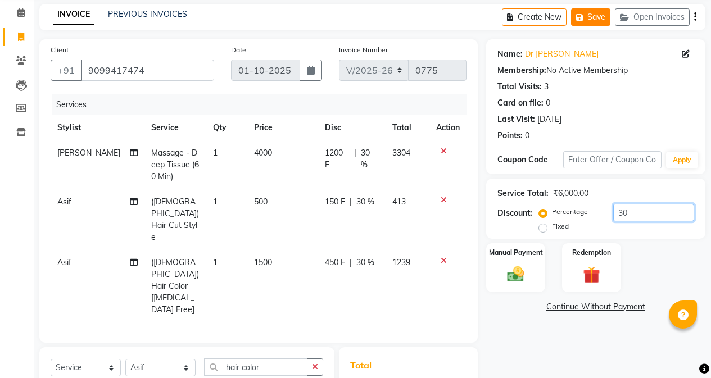
type input "30"
click at [599, 25] on button "Save" at bounding box center [590, 16] width 39 height 17
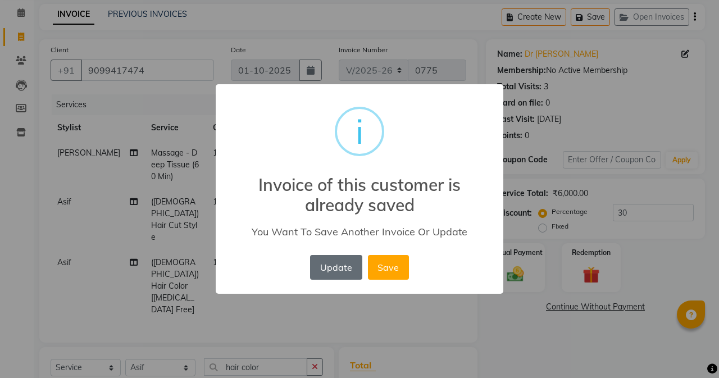
click at [324, 274] on button "Update" at bounding box center [336, 267] width 52 height 25
